Goal: Browse casually: Explore the website without a specific task or goal

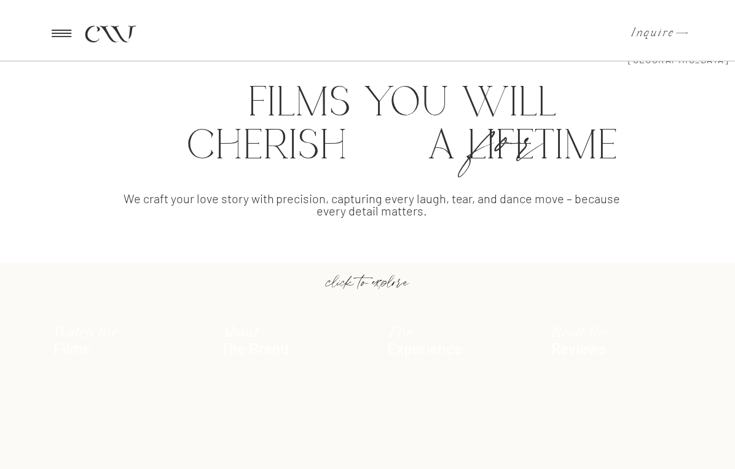
scroll to position [534, 0]
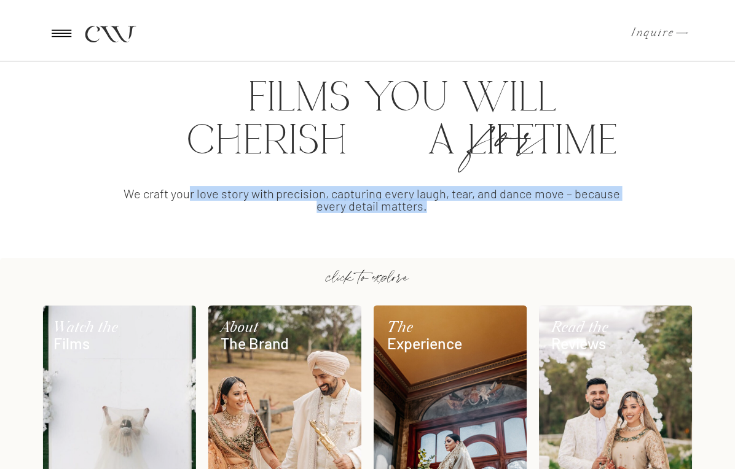
drag, startPoint x: 192, startPoint y: 193, endPoint x: 497, endPoint y: 218, distance: 305.8
click at [497, 218] on p "We craft your love story with precision, capturing every laugh, tear, and dance…" at bounding box center [371, 205] width 513 height 36
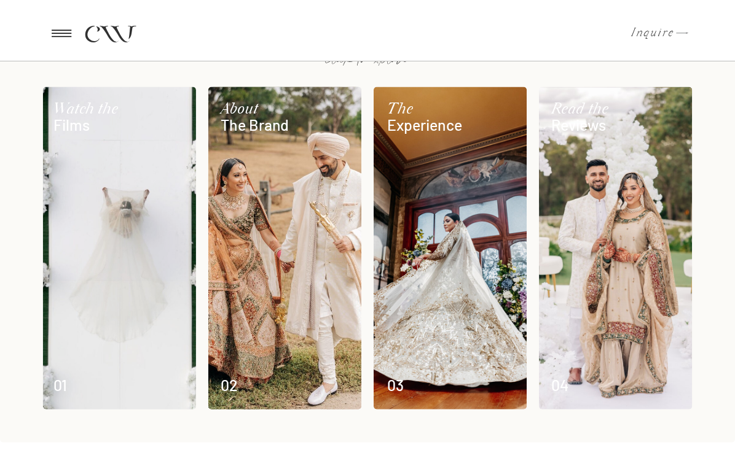
scroll to position [756, 0]
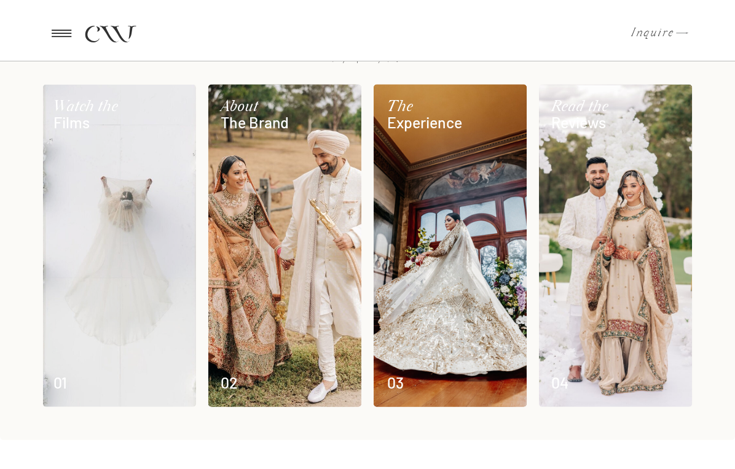
click at [191, 232] on div at bounding box center [119, 246] width 153 height 323
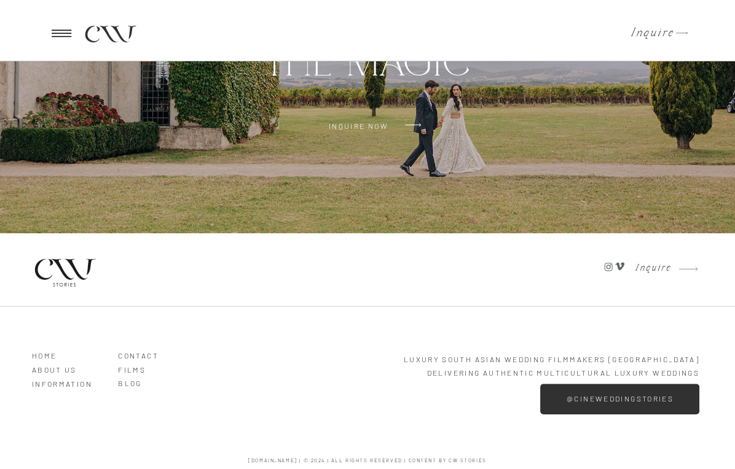
scroll to position [3528, 0]
click at [63, 32] on icon at bounding box center [62, 33] width 30 height 29
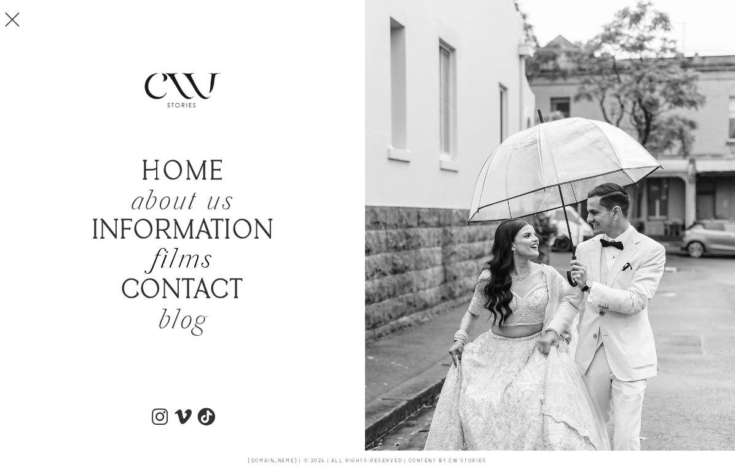
click at [184, 263] on h2 "films" at bounding box center [182, 261] width 116 height 29
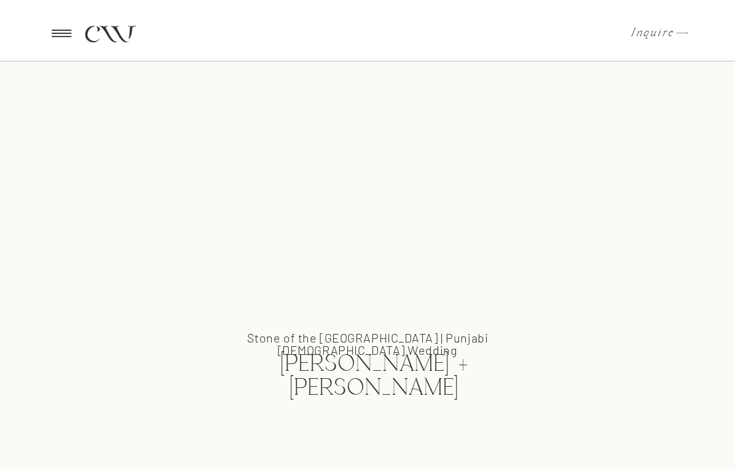
scroll to position [605, 0]
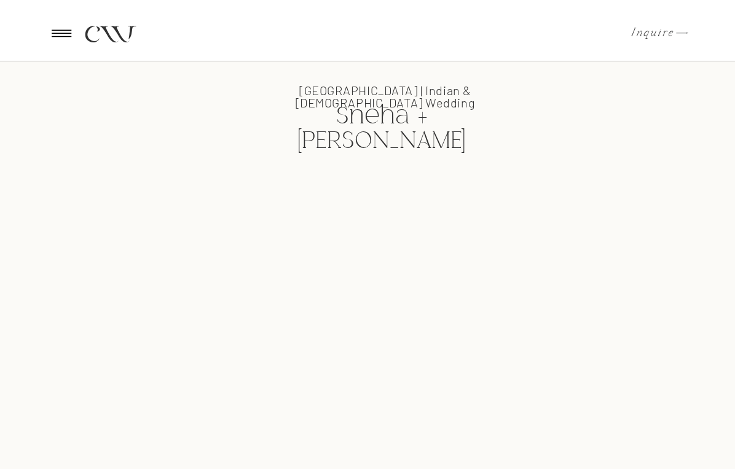
scroll to position [1600, 0]
